Goal: Navigation & Orientation: Find specific page/section

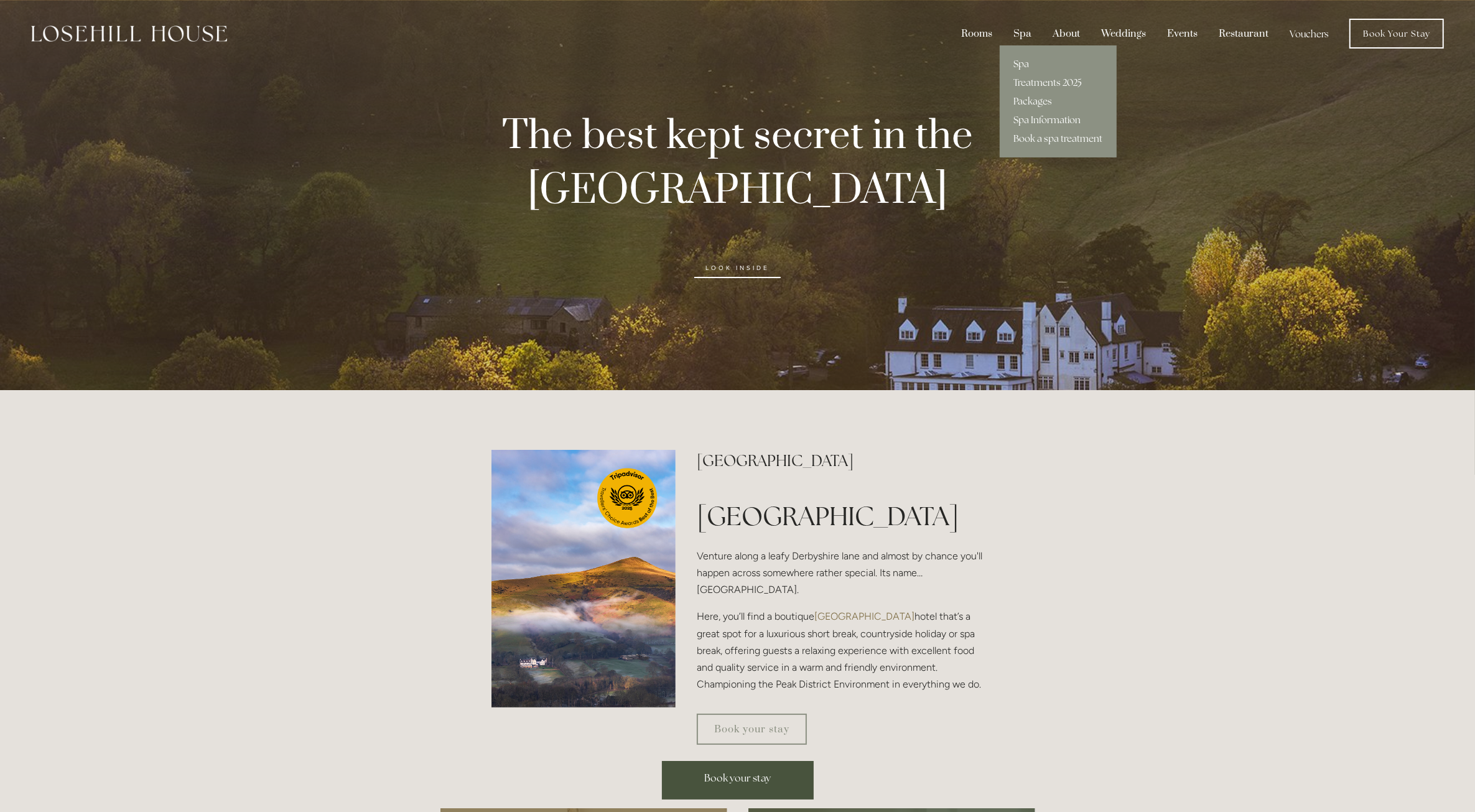
click at [1015, 28] on div "Spa" at bounding box center [1021, 34] width 36 height 24
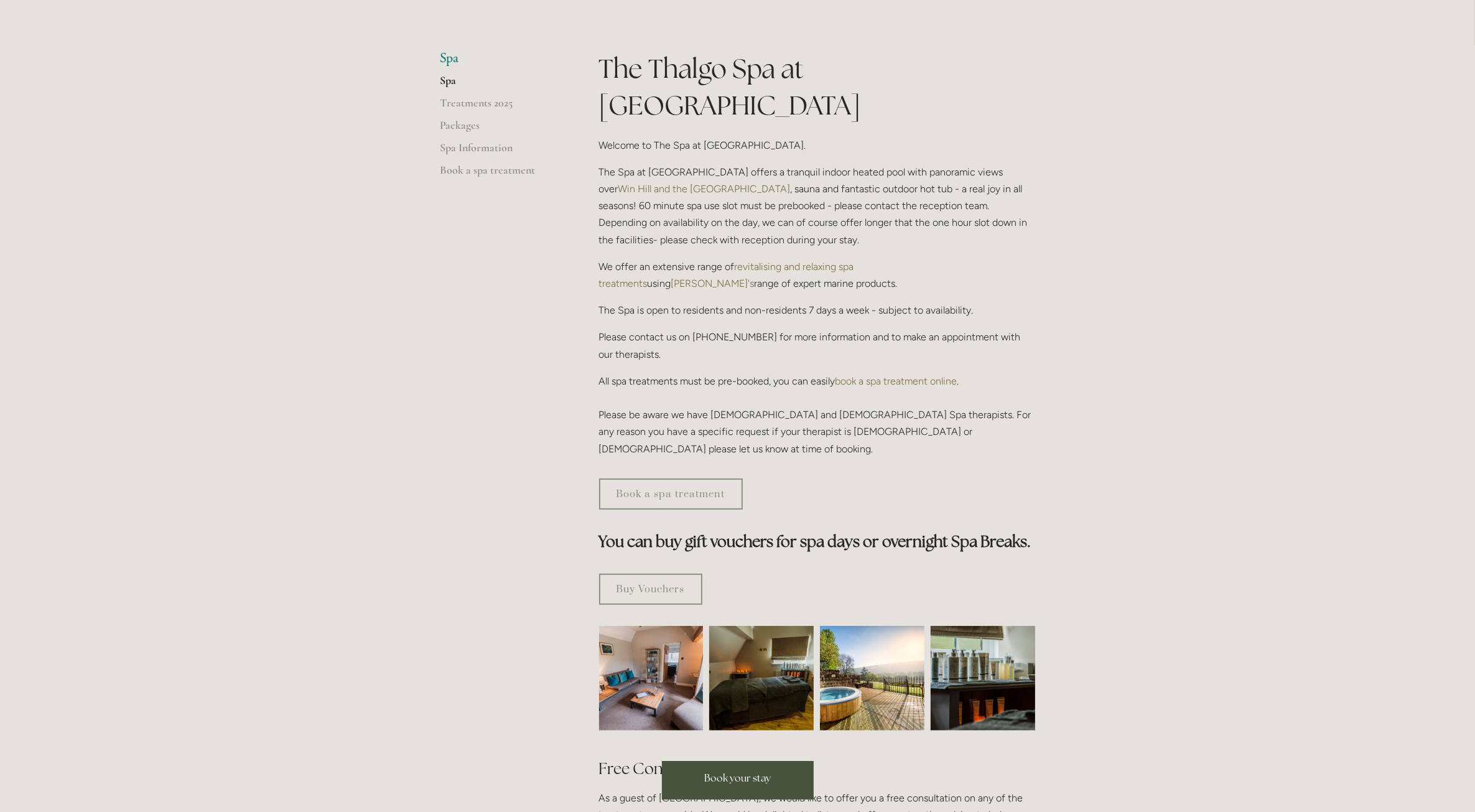
scroll to position [262, 0]
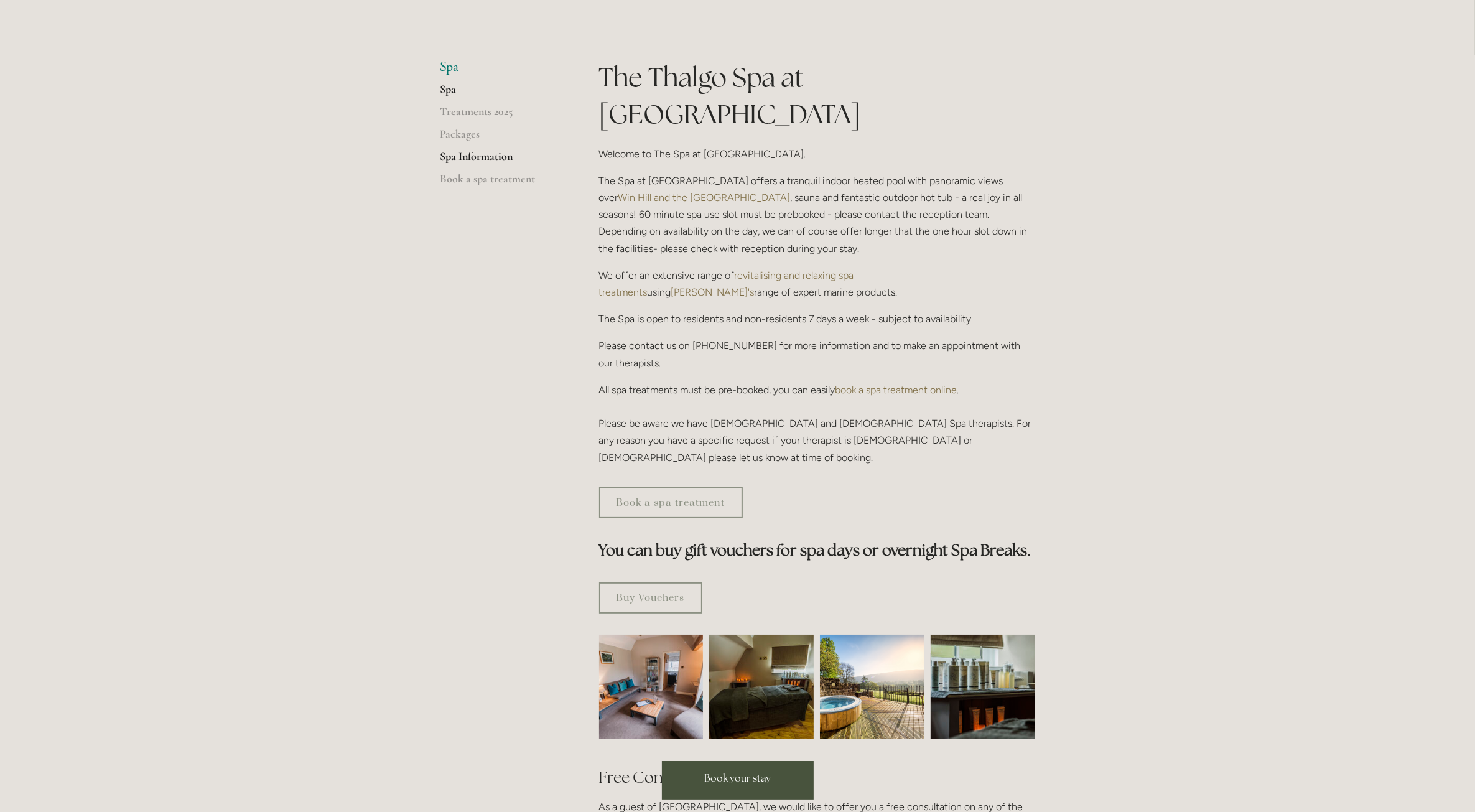
click at [508, 157] on link "Spa Information" at bounding box center [500, 160] width 119 height 22
